Goal: Task Accomplishment & Management: Complete application form

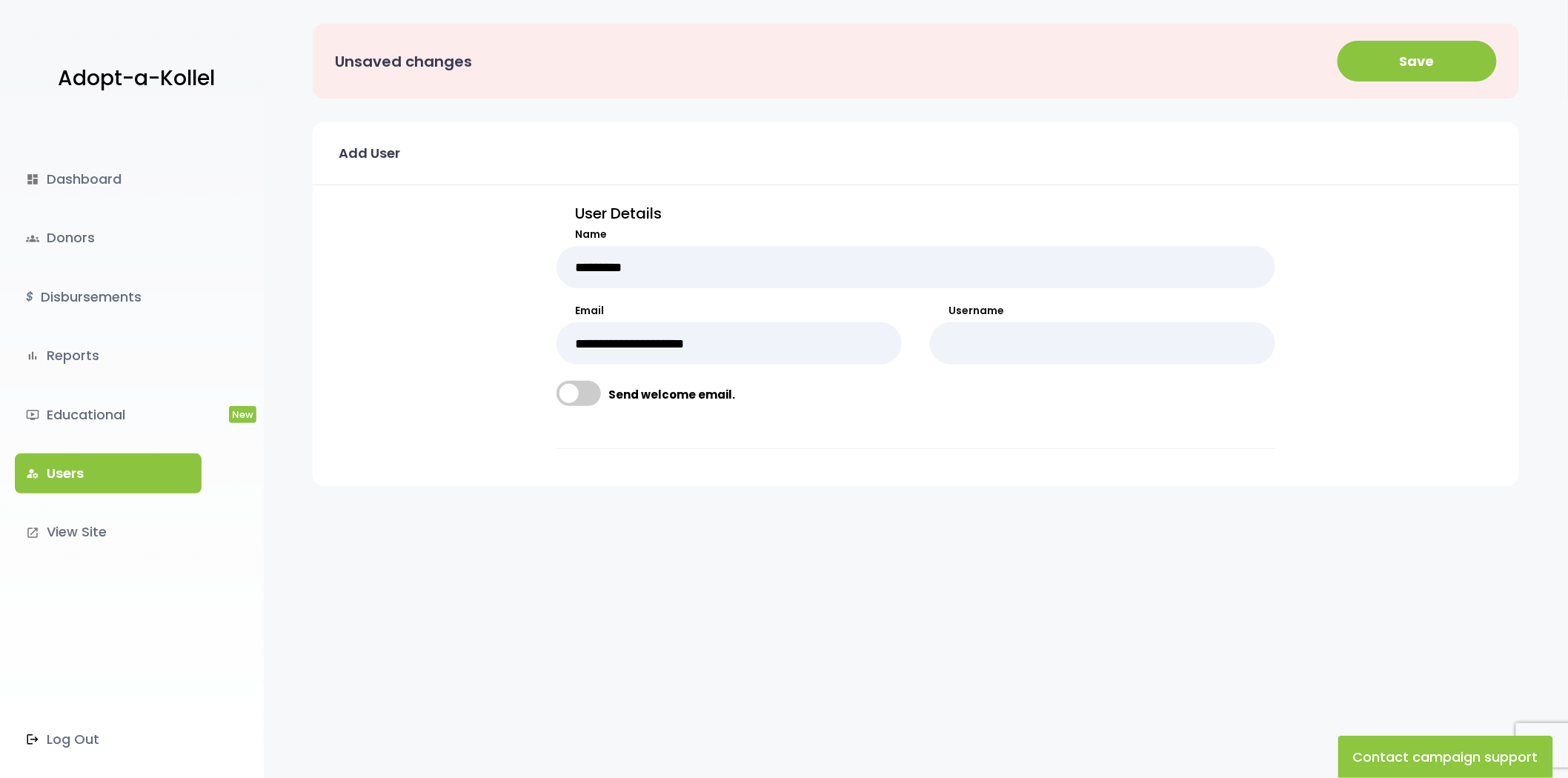
click at [1068, 346] on input "Username" at bounding box center [1102, 344] width 346 height 43
type input "****"
click at [1395, 62] on button "Save" at bounding box center [1417, 61] width 159 height 41
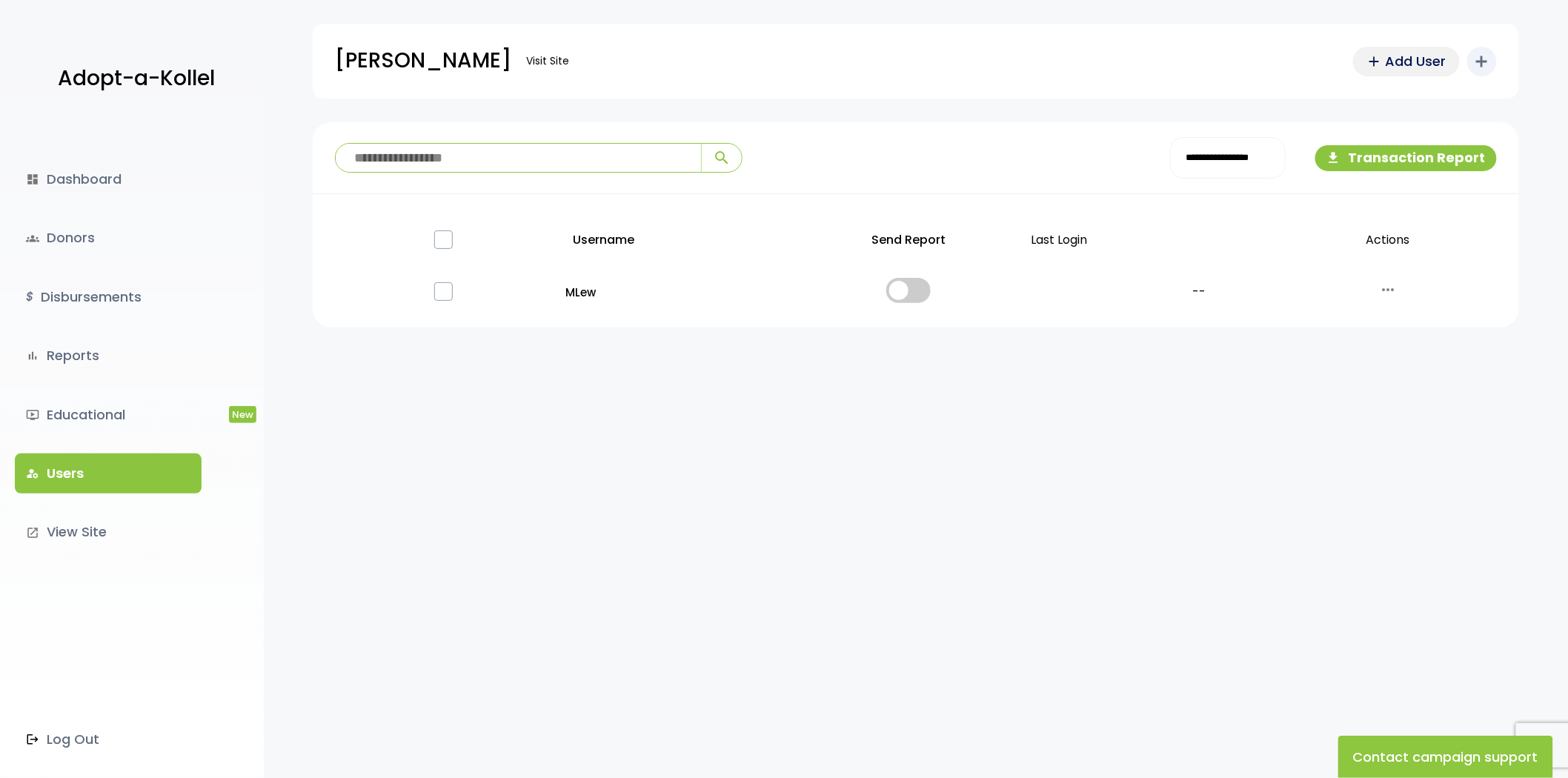
click at [1364, 64] on link "add Add User" at bounding box center [1405, 62] width 106 height 30
